Goal: Communication & Community: Ask a question

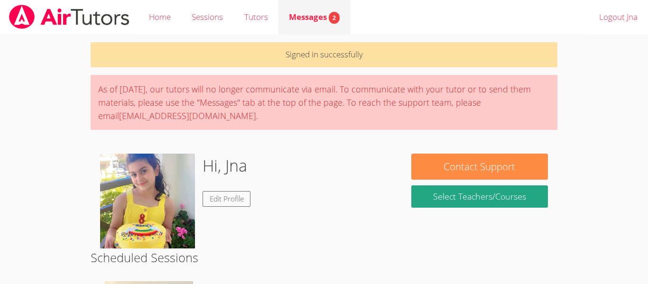
click at [319, 13] on span "Messages 2" at bounding box center [314, 16] width 51 height 11
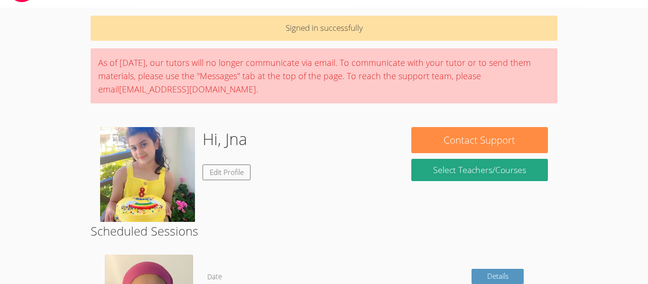
scroll to position [36, 0]
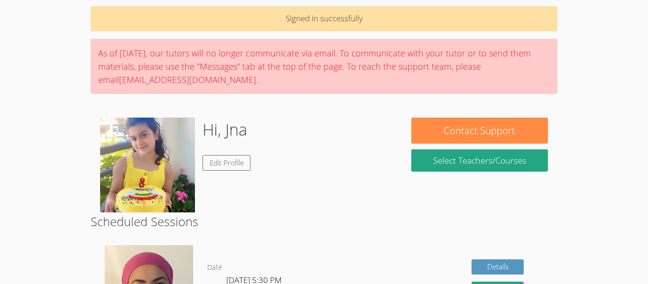
drag, startPoint x: 371, startPoint y: 194, endPoint x: 357, endPoint y: 197, distance: 14.6
click at [357, 197] on div "Hi, Jna Edit Profile" at bounding box center [246, 165] width 292 height 95
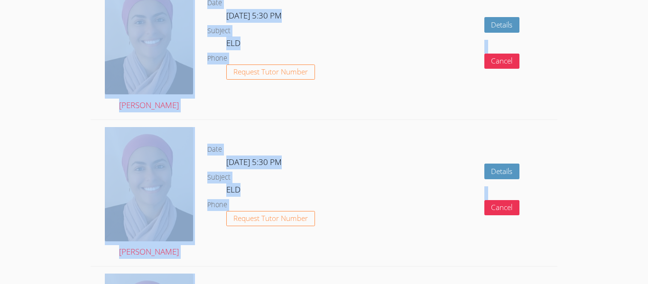
drag, startPoint x: 357, startPoint y: 197, endPoint x: 234, endPoint y: 304, distance: 162.9
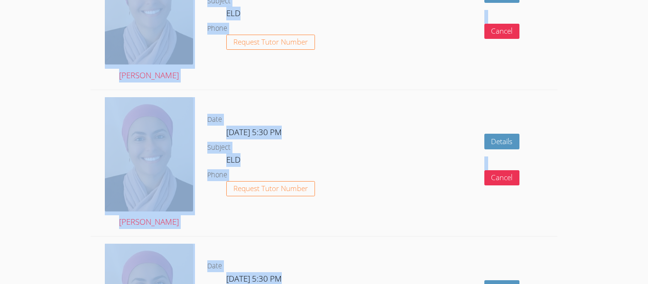
drag, startPoint x: 234, startPoint y: 304, endPoint x: 318, endPoint y: 44, distance: 273.2
click at [318, 44] on dl "Date Tue Oct 28, 5:30 PM Subject ELD Phone Request Tutor Number" at bounding box center [288, 16] width 163 height 99
click at [336, 17] on dl "Date Tue Oct 28, 5:30 PM Subject ELD Phone Request Tutor Number" at bounding box center [288, 16] width 163 height 99
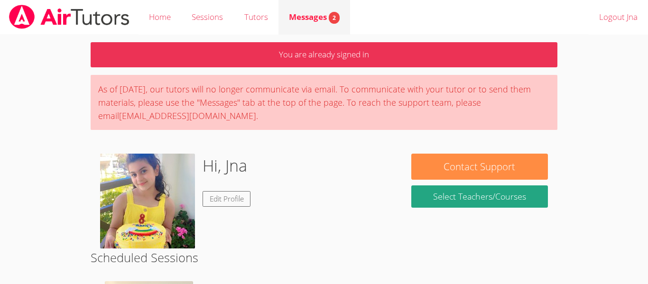
click at [303, 10] on div "Messages 2" at bounding box center [314, 17] width 51 height 14
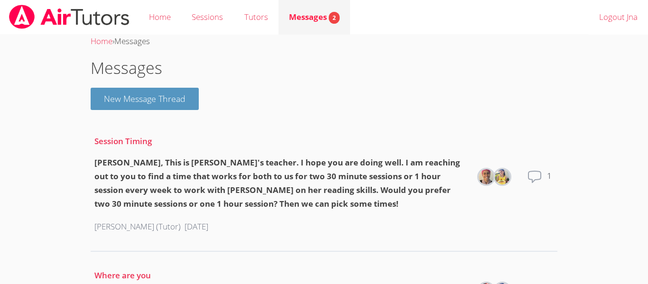
click at [327, 27] on link "Messages 2" at bounding box center [315, 17] width 72 height 35
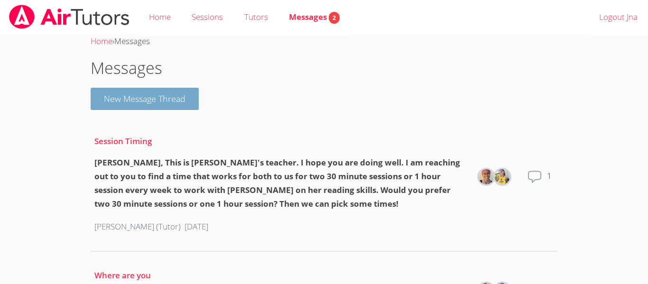
click at [168, 96] on button "New Message Thread" at bounding box center [145, 99] width 108 height 22
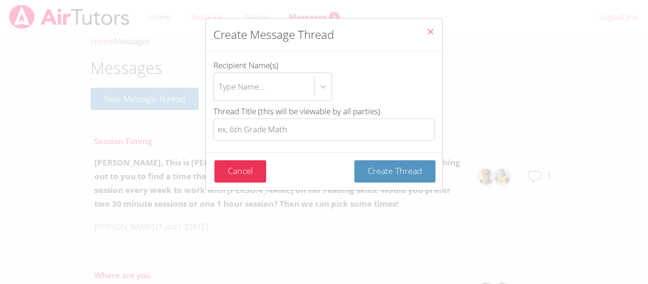
click at [427, 33] on icon "Close" at bounding box center [431, 32] width 8 height 8
